Goal: Find specific page/section: Find specific page/section

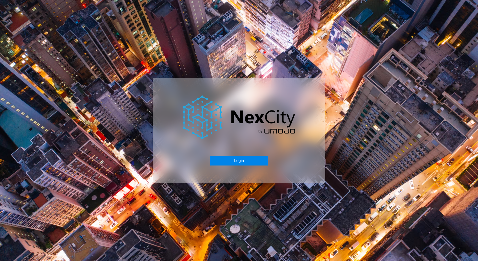
click at [249, 160] on button "Login" at bounding box center [238, 161] width 57 height 10
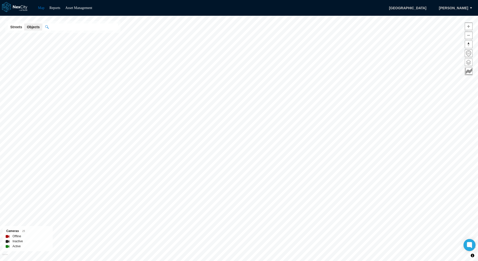
click at [470, 63] on span at bounding box center [468, 62] width 7 height 7
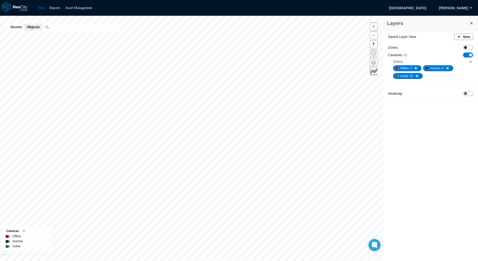
click at [469, 49] on span "ON OFF" at bounding box center [468, 47] width 10 height 5
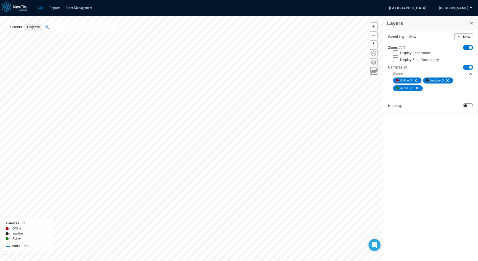
click at [465, 105] on span at bounding box center [465, 105] width 3 height 3
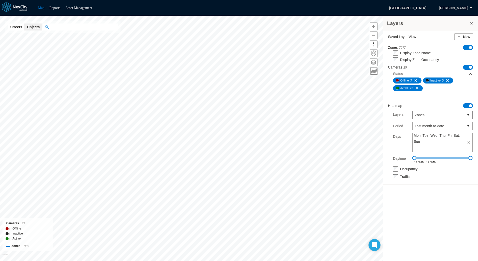
click at [468, 46] on span "ON OFF" at bounding box center [468, 47] width 10 height 5
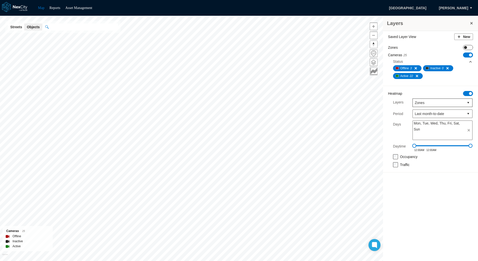
click at [469, 48] on span "ON OFF" at bounding box center [468, 47] width 10 height 5
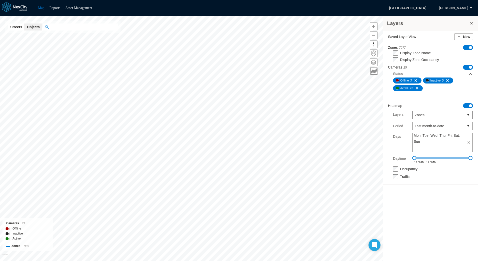
click at [468, 47] on span "ON OFF" at bounding box center [468, 47] width 10 height 5
